Goal: Task Accomplishment & Management: Manage account settings

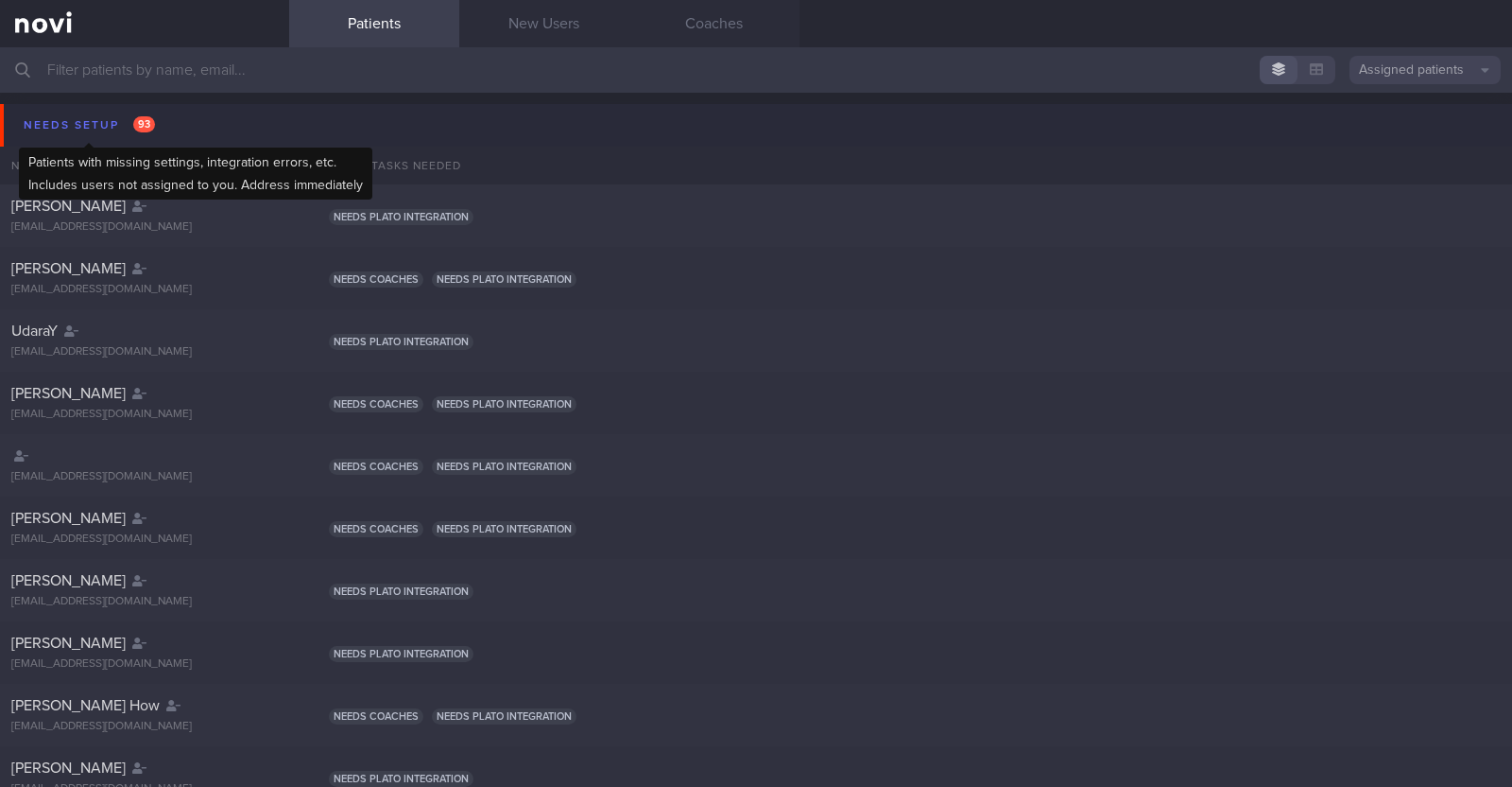
click at [85, 127] on div "Needs setup 93" at bounding box center [89, 125] width 141 height 26
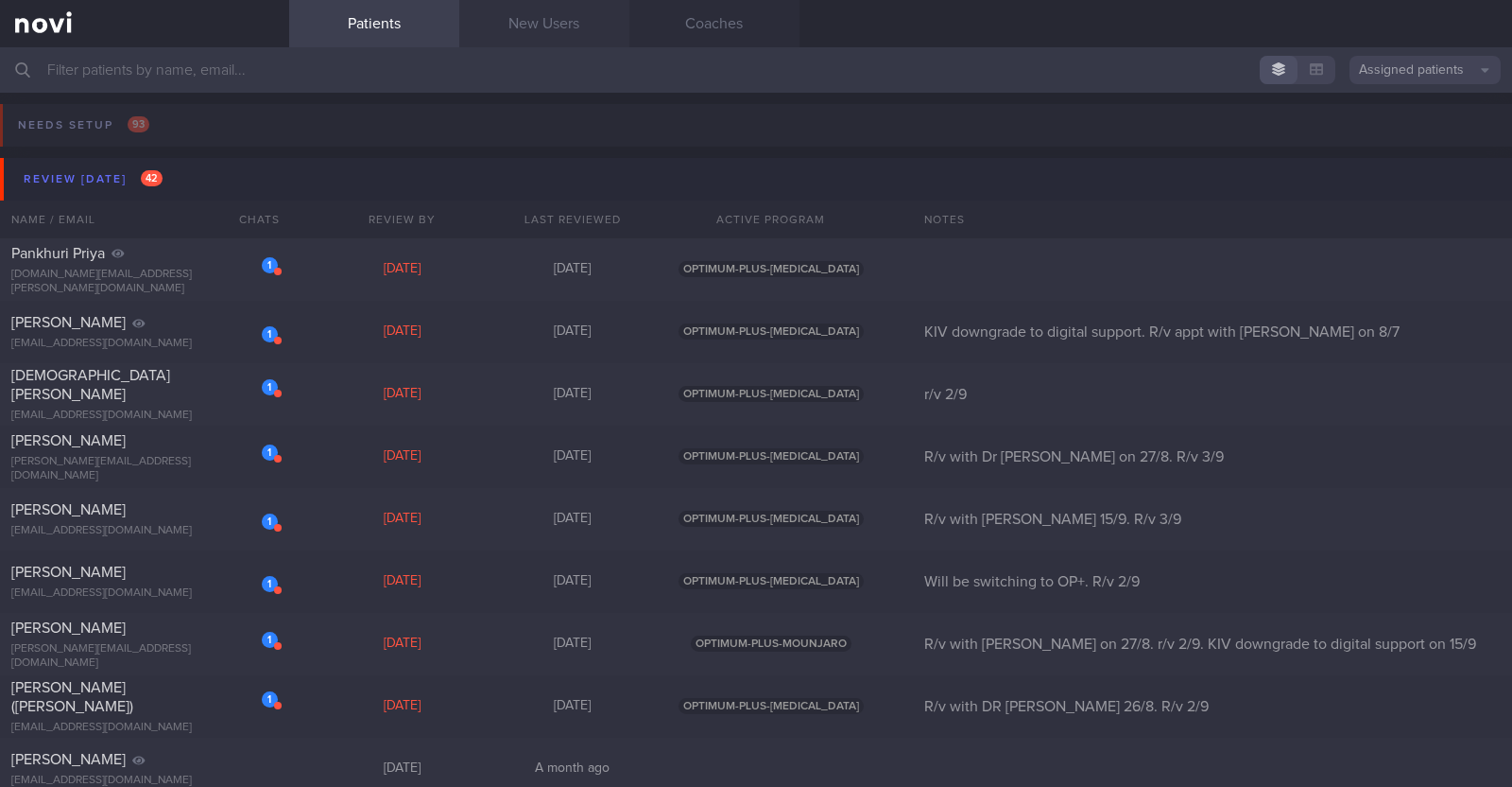
click at [547, 34] on link "New Users" at bounding box center [544, 24] width 170 height 47
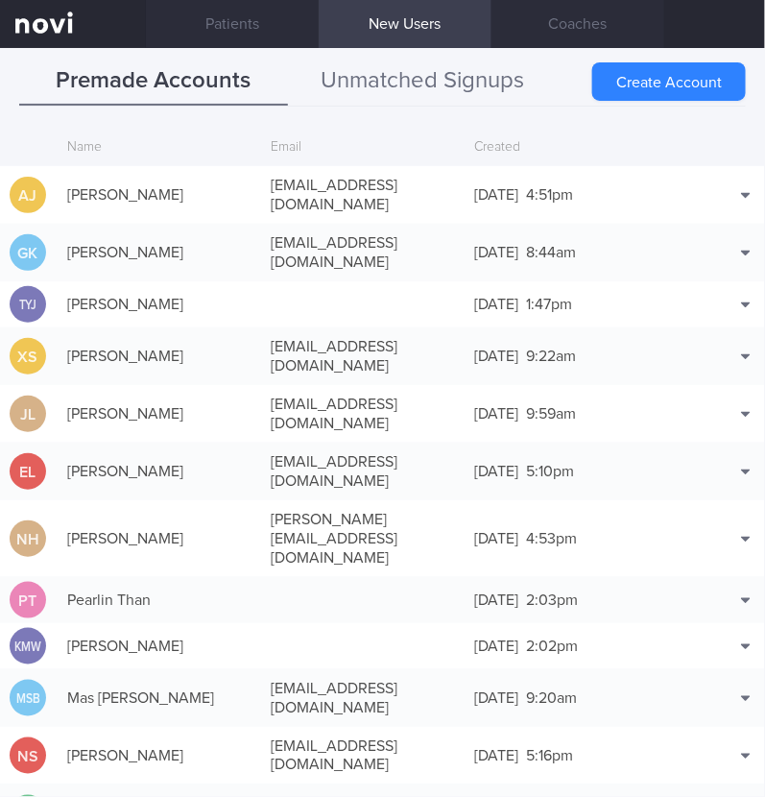
click at [370, 85] on button "Unmatched Signups" at bounding box center [422, 82] width 269 height 48
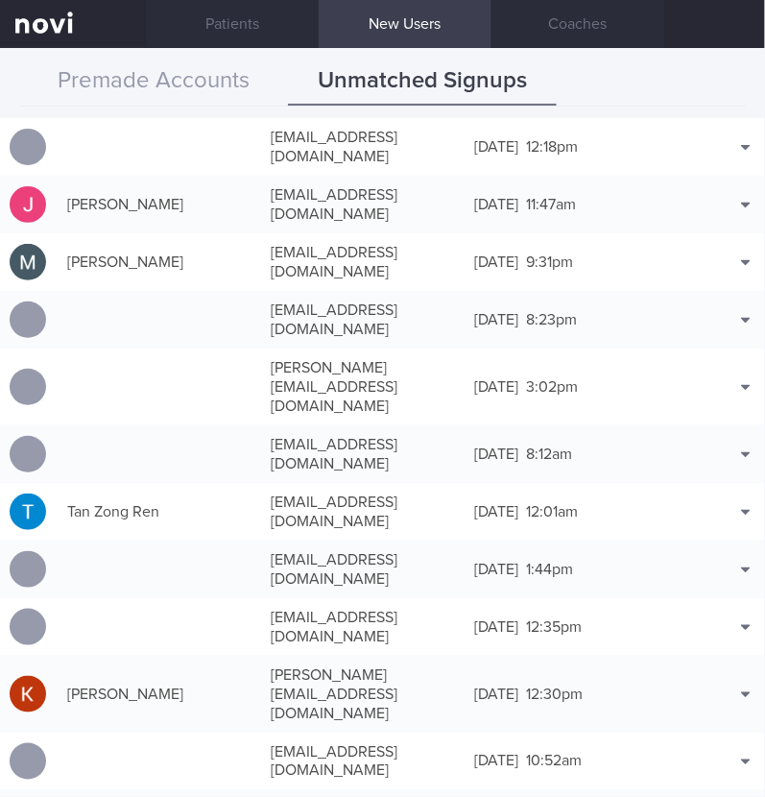
scroll to position [959, 0]
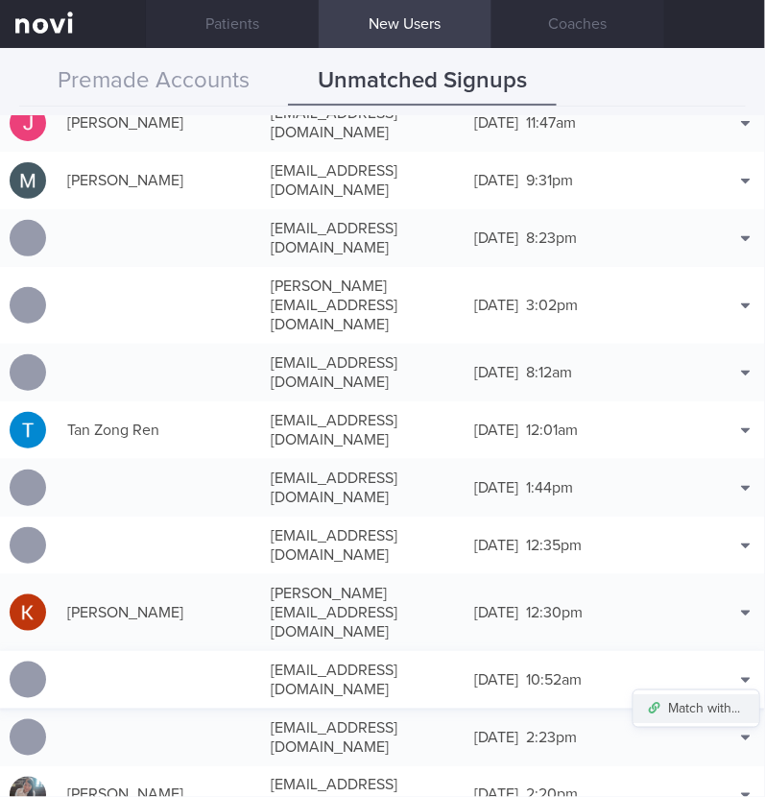
click at [710, 694] on button "Match with..." at bounding box center [697, 708] width 126 height 29
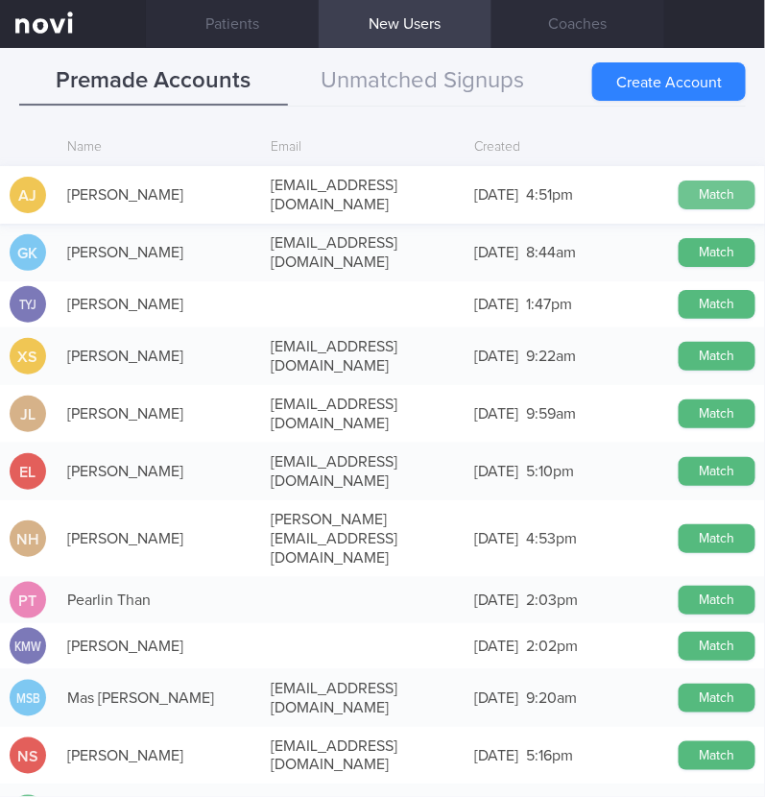
click at [687, 181] on button "Match" at bounding box center [717, 195] width 77 height 29
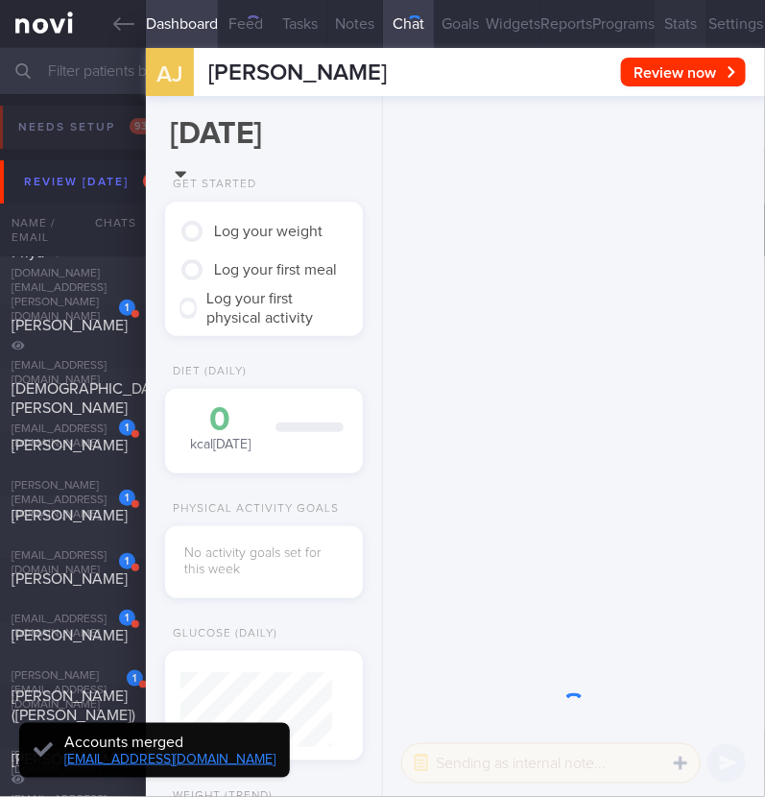
scroll to position [72, 144]
click at [727, 26] on button "Settings" at bounding box center [736, 24] width 59 height 48
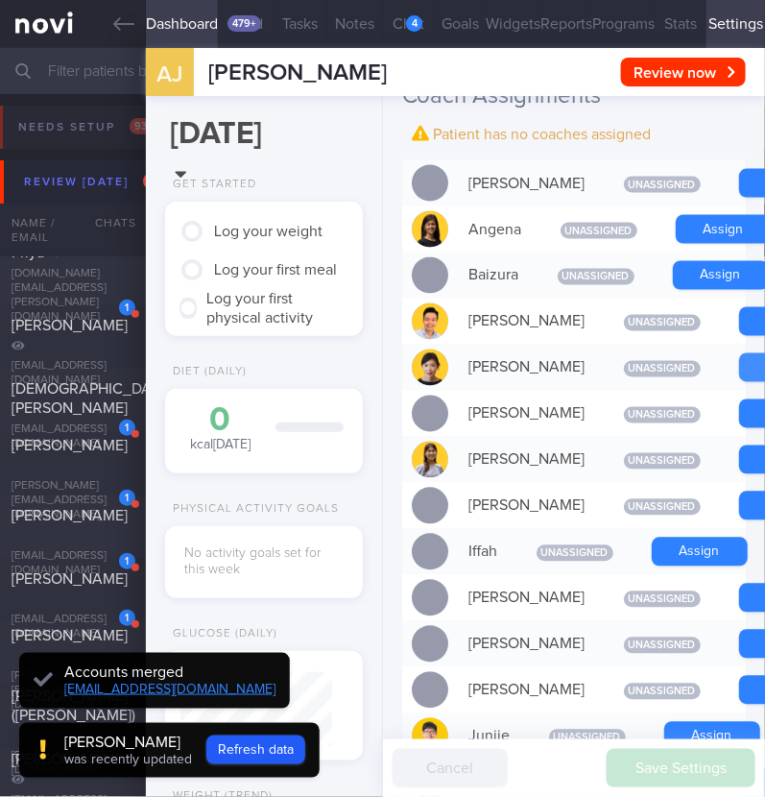
scroll to position [76, 152]
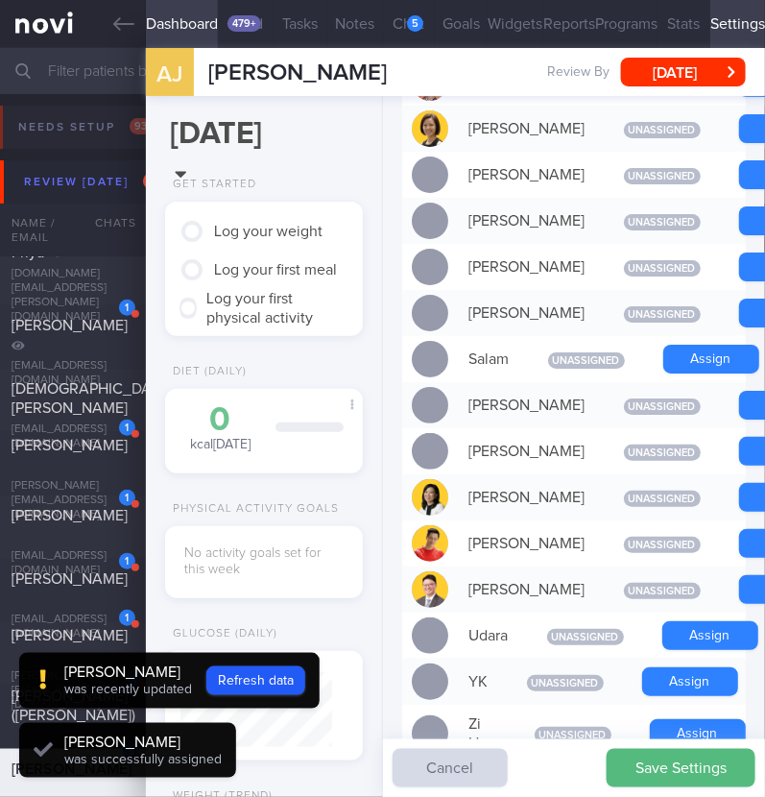
scroll to position [1756, 0]
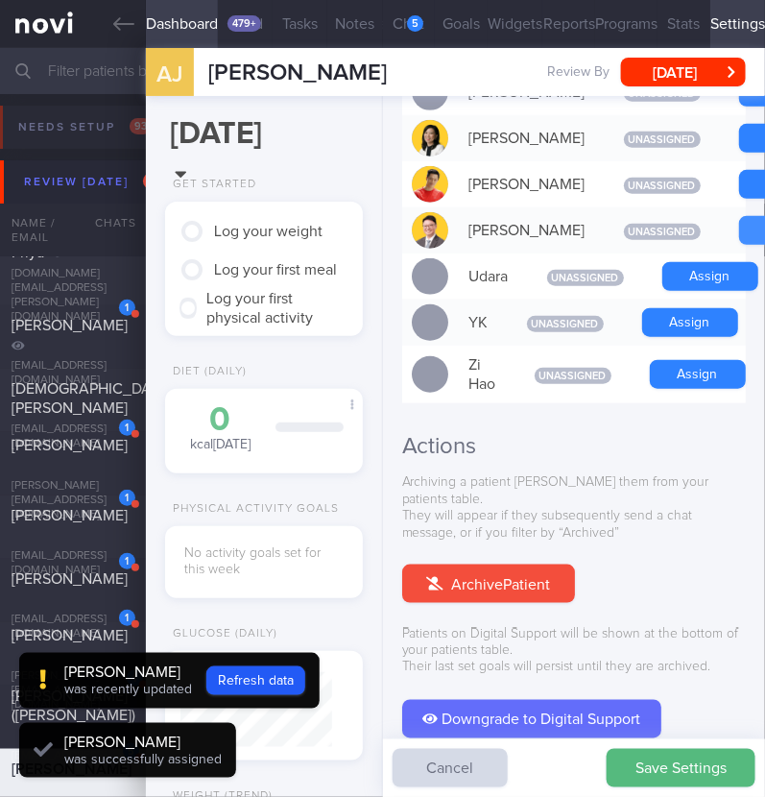
click at [264, 686] on button "Refresh data" at bounding box center [255, 680] width 99 height 29
type input "e8fbbb15e6624c9c9489fbe73b2e1db4"
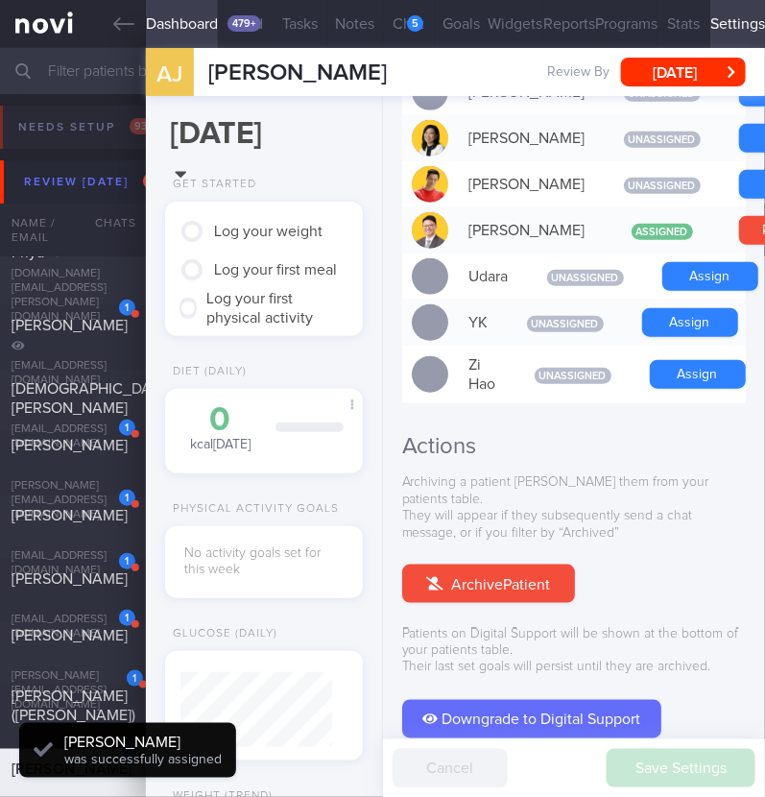
scroll to position [76, 152]
click at [407, 24] on div "5" at bounding box center [415, 23] width 16 height 16
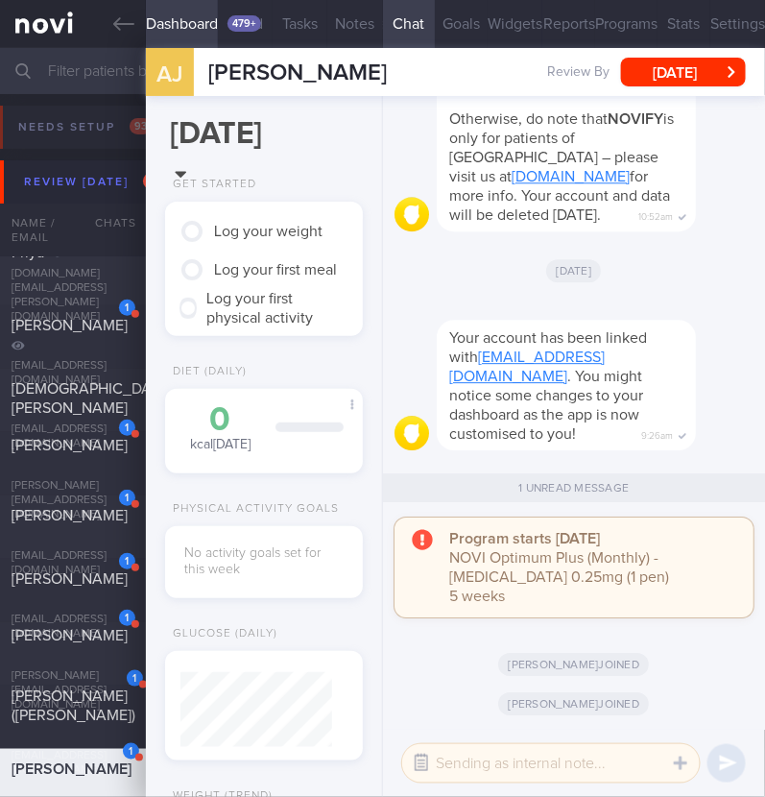
click at [428, 766] on button "button" at bounding box center [421, 763] width 35 height 35
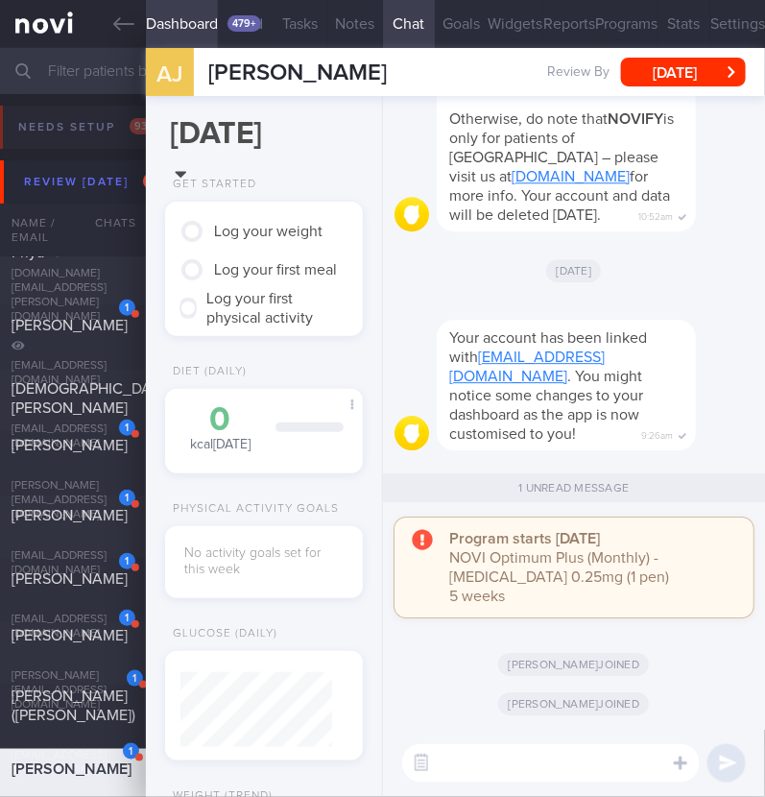
click at [462, 756] on textarea at bounding box center [551, 763] width 298 height 38
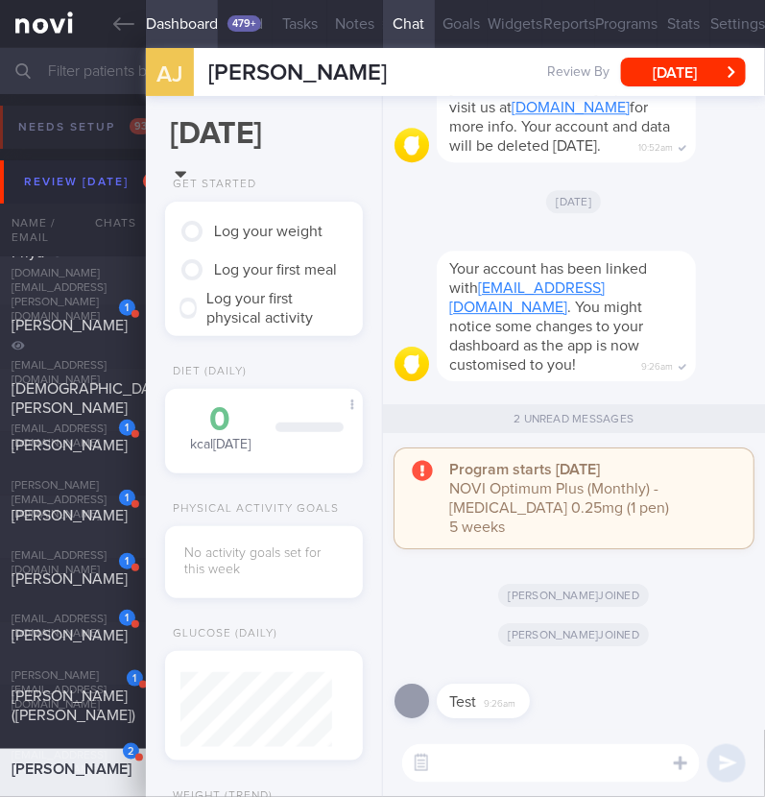
click at [458, 758] on textarea at bounding box center [551, 763] width 298 height 38
type textarea "Hi:)"
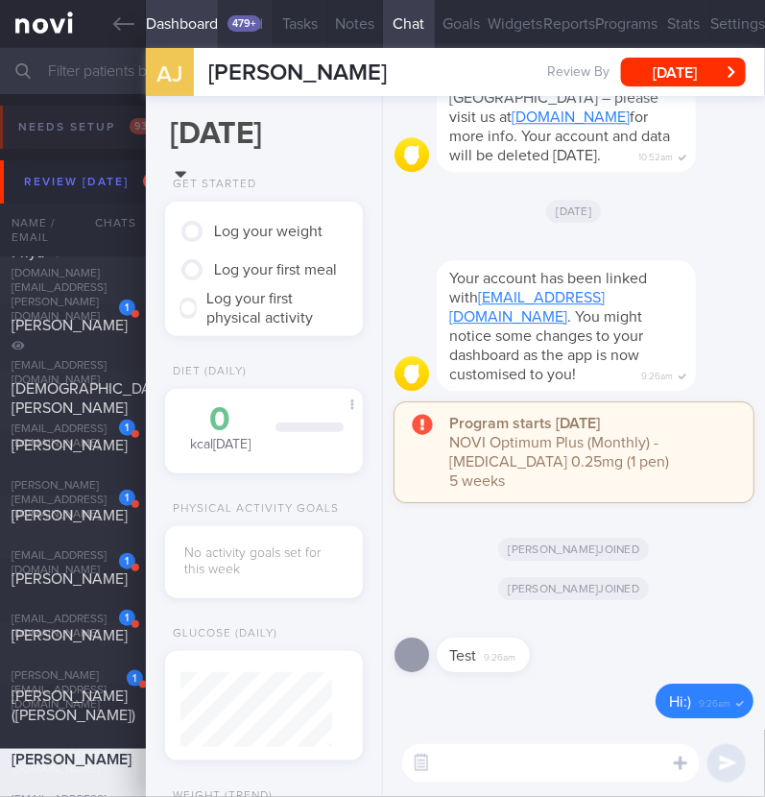
click at [227, 32] on button "Feed 479+" at bounding box center [245, 24] width 55 height 48
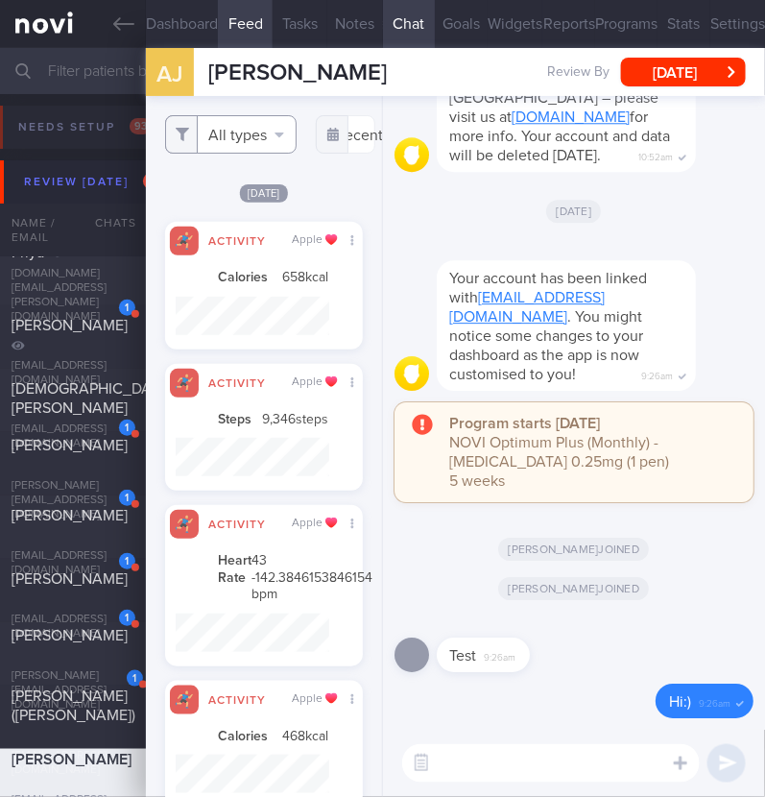
click at [281, 146] on button "All types" at bounding box center [231, 134] width 132 height 38
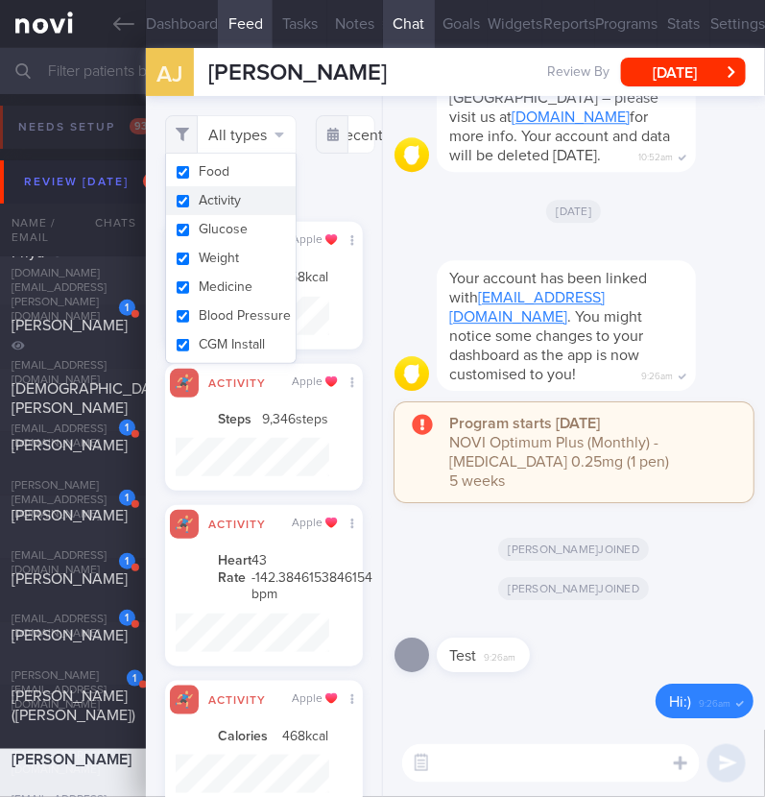
click at [250, 196] on button "Activity" at bounding box center [231, 200] width 130 height 29
checkbox input "false"
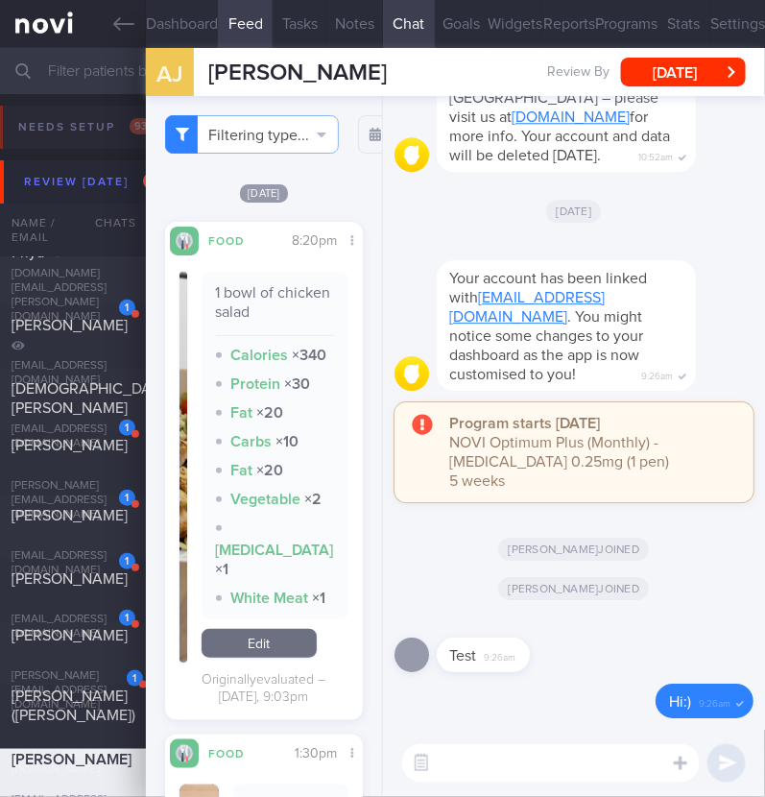
click at [348, 170] on div "Filtering type... Food Activity Glucose Weight Medicine Blood Pressure [MEDICAL…" at bounding box center [263, 446] width 235 height 701
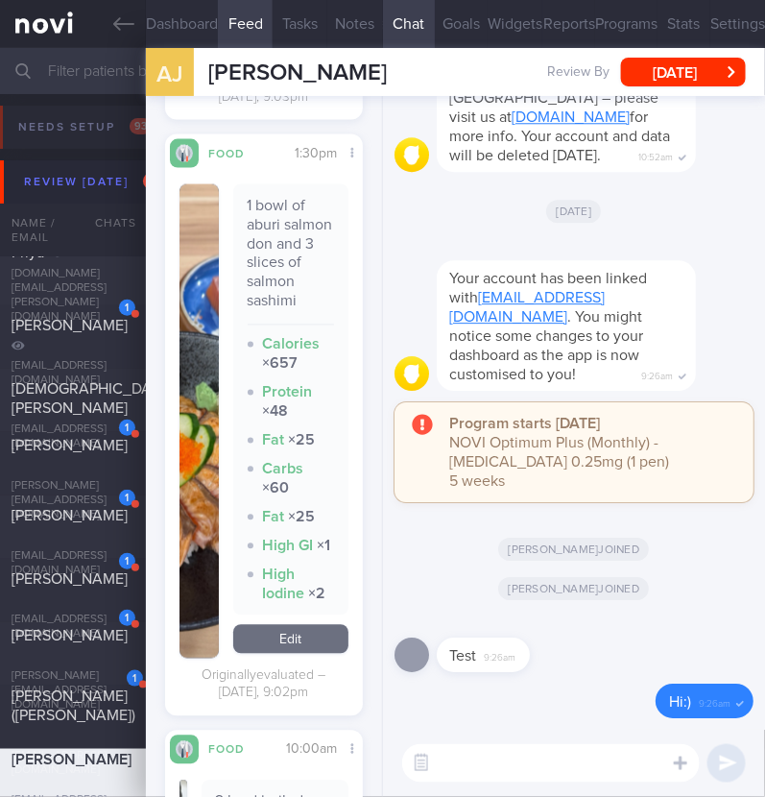
scroll to position [383, 0]
